Goal: Task Accomplishment & Management: Use online tool/utility

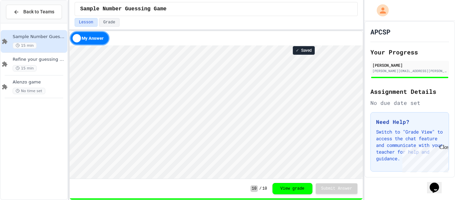
scroll to position [1, 0]
click at [23, 64] on div "Refine your guessing Game 15 min" at bounding box center [39, 64] width 53 height 15
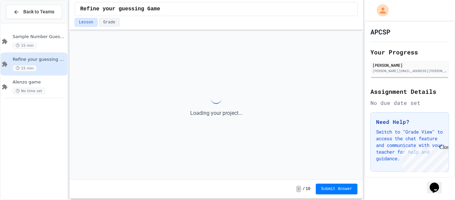
click at [23, 64] on div "Refine your guessing Game 15 min" at bounding box center [39, 64] width 53 height 15
click at [445, 147] on div "Close" at bounding box center [443, 148] width 8 height 8
click at [445, 147] on div "Need Help? Switch to "Grade View" to access the chat feature and communicate wi…" at bounding box center [410, 141] width 79 height 59
click at [146, 0] on html "**********" at bounding box center [227, 100] width 455 height 200
click at [44, 48] on div "Sample Number Guessing Game 15 min" at bounding box center [34, 41] width 67 height 23
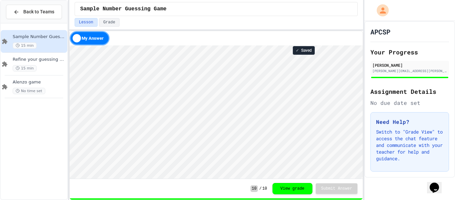
scroll to position [1, 0]
click at [34, 67] on span "15 min" at bounding box center [25, 68] width 24 height 6
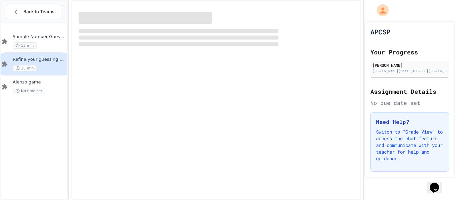
click at [34, 67] on span "15 min" at bounding box center [25, 68] width 24 height 6
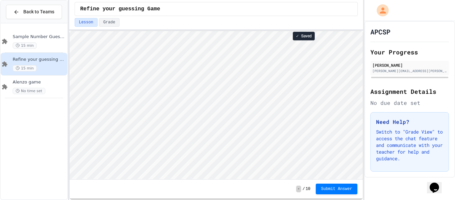
scroll to position [1, 0]
click at [215, 0] on html "**********" at bounding box center [227, 100] width 455 height 200
click at [194, 20] on div "Lesson Grade" at bounding box center [217, 22] width 284 height 9
type textarea "**********"
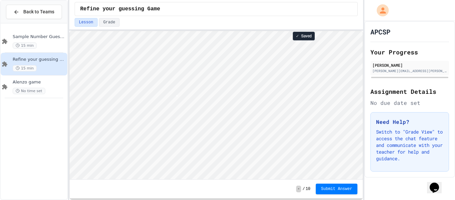
scroll to position [1, 0]
type textarea "*"
type textarea "**********"
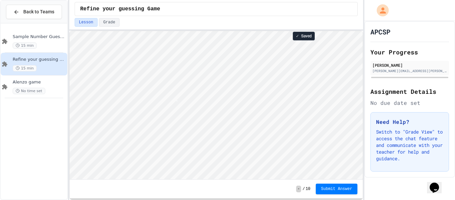
scroll to position [1, 0]
click at [35, 47] on div "15 min" at bounding box center [39, 45] width 53 height 6
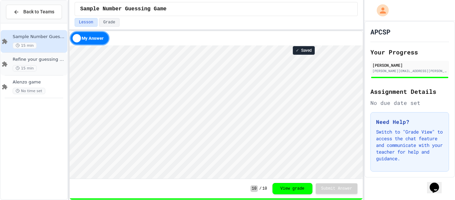
click at [39, 65] on div "15 min" at bounding box center [39, 68] width 53 height 6
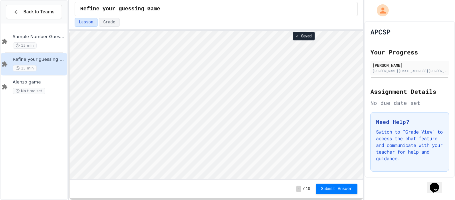
scroll to position [1, 0]
click at [41, 44] on div "15 min" at bounding box center [39, 45] width 53 height 6
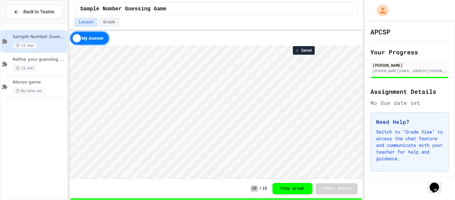
scroll to position [1, 0]
click at [52, 61] on span "Refine your guessing Game" at bounding box center [39, 60] width 53 height 6
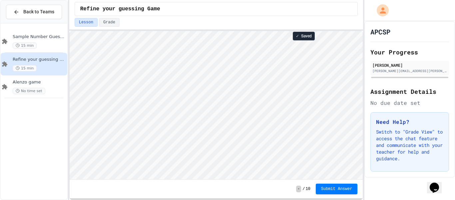
scroll to position [1, 0]
click at [10, 36] on div "Sample Number Guessing Game 15 min" at bounding box center [34, 41] width 67 height 23
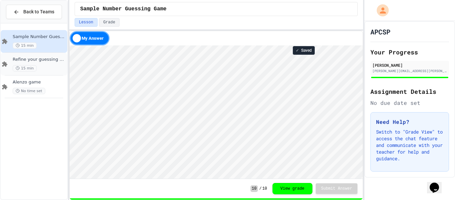
click at [39, 58] on span "Refine your guessing Game" at bounding box center [39, 60] width 53 height 6
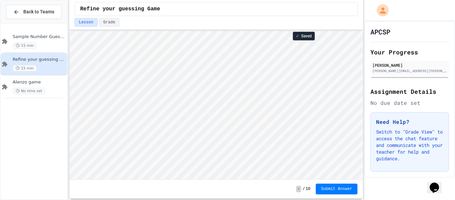
scroll to position [1, 0]
click at [52, 51] on div "Sample Number Guessing Game 15 min" at bounding box center [34, 41] width 67 height 23
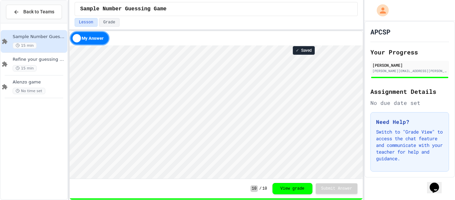
scroll to position [1, 0]
click at [29, 66] on span "15 min" at bounding box center [25, 68] width 24 height 6
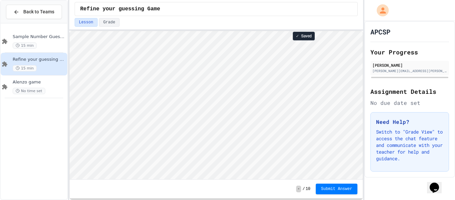
scroll to position [1, 0]
click at [32, 38] on span "Sample Number Guessing Game" at bounding box center [39, 37] width 53 height 6
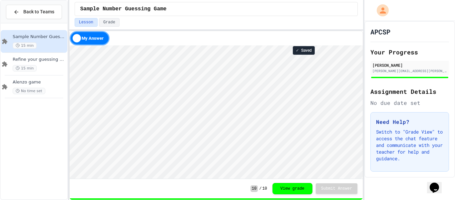
scroll to position [1, 0]
click at [30, 61] on span "Refine your guessing Game" at bounding box center [39, 60] width 53 height 6
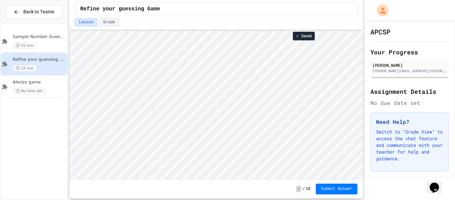
scroll to position [1, 47]
type textarea "**********"
type textarea "*"
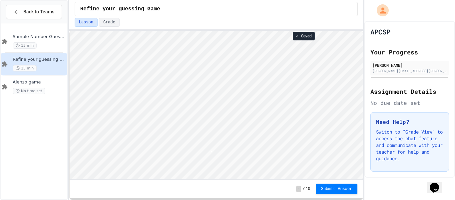
type textarea "*"
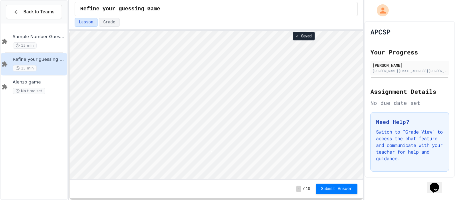
type textarea "*"
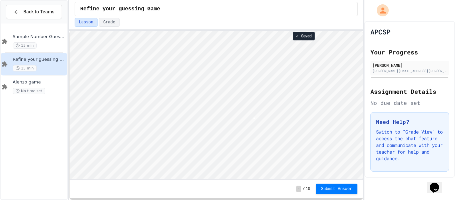
type textarea "*"
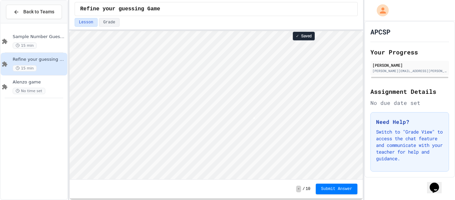
type textarea "*"
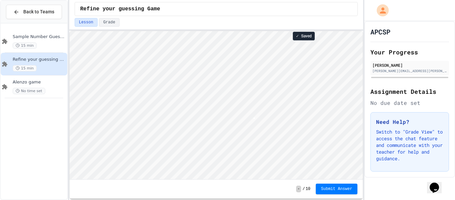
type textarea "*"
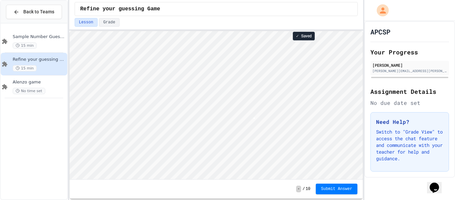
scroll to position [1, 2]
type textarea "*"
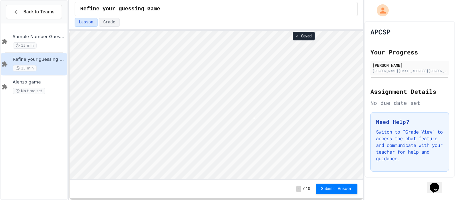
scroll to position [1, 0]
type textarea "*"
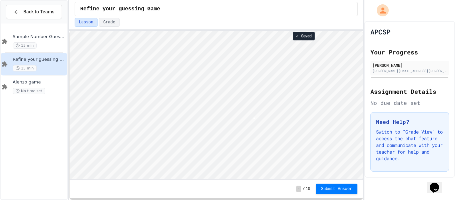
type textarea "*"
type textarea "***"
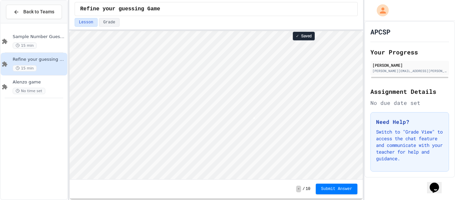
type textarea "*"
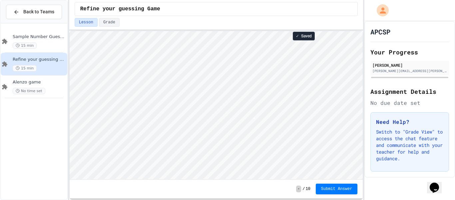
type textarea "*"
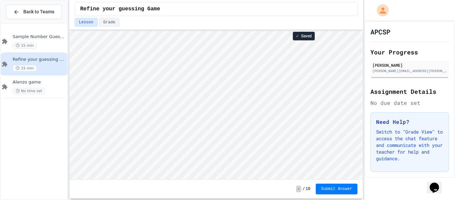
type textarea "*"
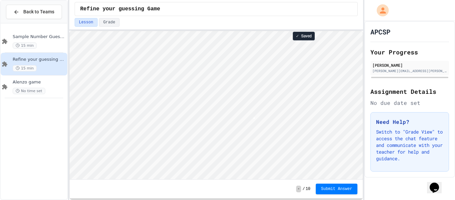
type textarea "*"
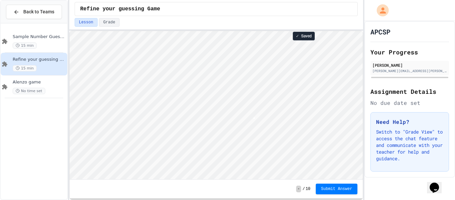
type textarea "*"
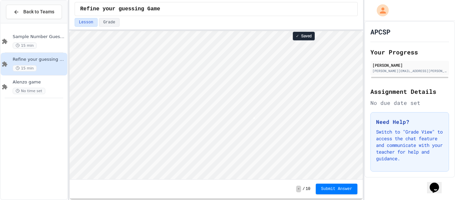
type textarea "*"
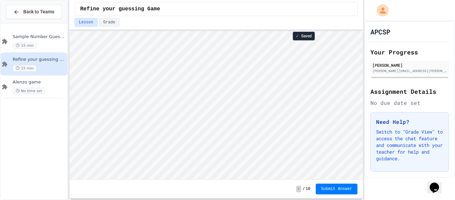
type textarea "*"
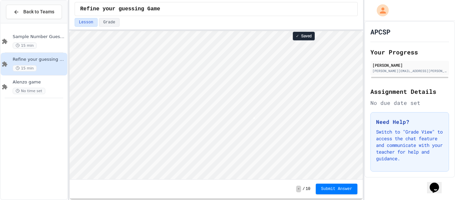
type textarea "*"
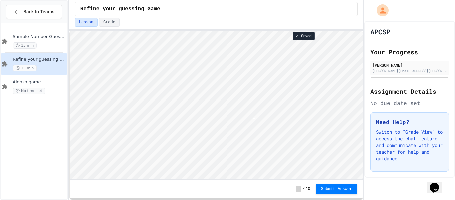
type textarea "*"
type textarea "**********"
type textarea "*"
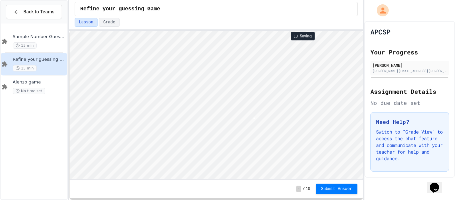
type textarea "*"
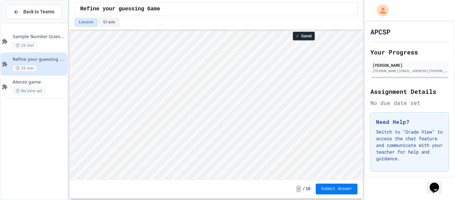
type textarea "*"
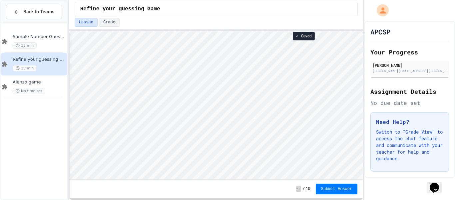
type textarea "*"
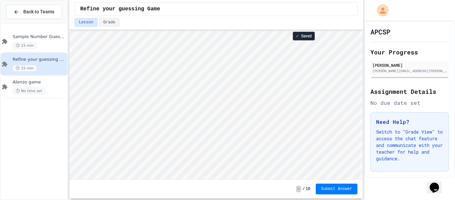
type textarea "*"
type textarea "****"
type textarea "*"
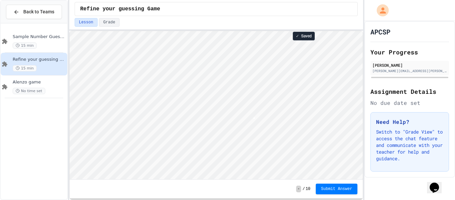
type textarea "*"
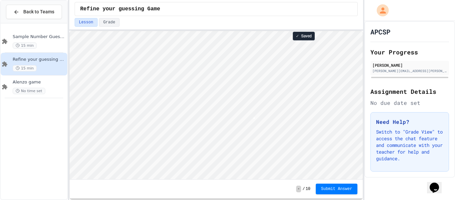
type textarea "*"
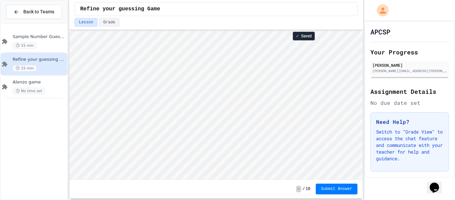
type textarea "*"
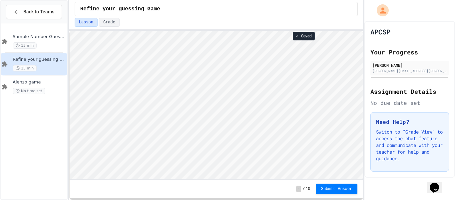
click at [349, 179] on div "- / 10 Submit Answer" at bounding box center [217, 188] width 294 height 19
type textarea "*"
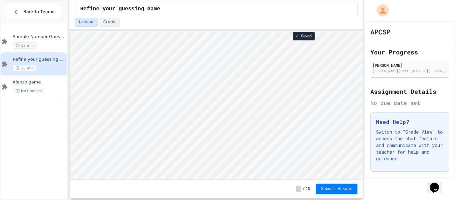
type textarea "*"
